Goal: Task Accomplishment & Management: Complete application form

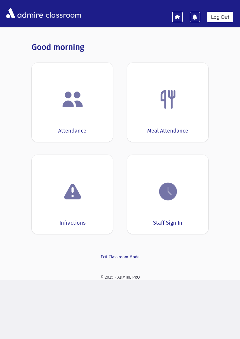
click at [82, 121] on div "Attendance" at bounding box center [72, 102] width 81 height 79
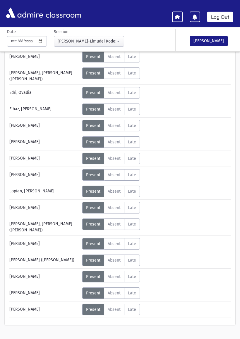
scroll to position [45, 0]
click at [139, 87] on label "Late L" at bounding box center [132, 92] width 16 height 11
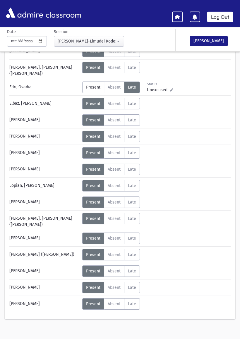
scroll to position [51, 0]
click at [135, 183] on span "Late" at bounding box center [132, 185] width 8 height 5
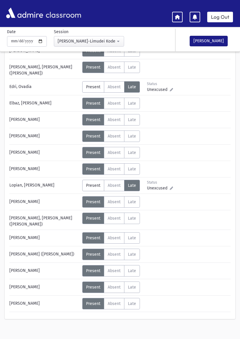
click at [115, 252] on span "Absent" at bounding box center [114, 254] width 13 height 5
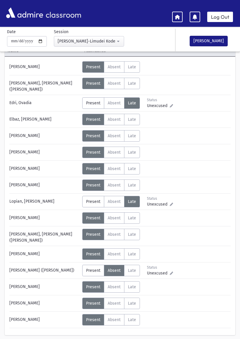
scroll to position [35, 0]
click at [136, 268] on span "Late" at bounding box center [132, 270] width 8 height 5
click at [113, 102] on span "Absent" at bounding box center [114, 102] width 13 height 5
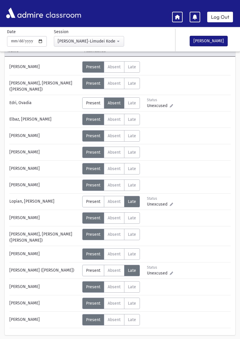
click at [91, 101] on span "Present" at bounding box center [93, 102] width 14 height 5
click at [92, 199] on span "Present" at bounding box center [93, 201] width 14 height 5
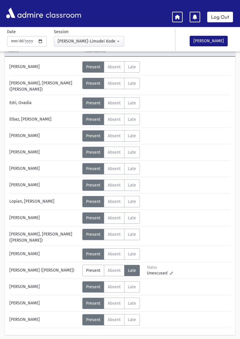
click at [114, 268] on span "Absent" at bounding box center [114, 270] width 13 height 5
click at [223, 19] on link "Log Out" at bounding box center [220, 17] width 26 height 11
